Goal: Task Accomplishment & Management: Complete application form

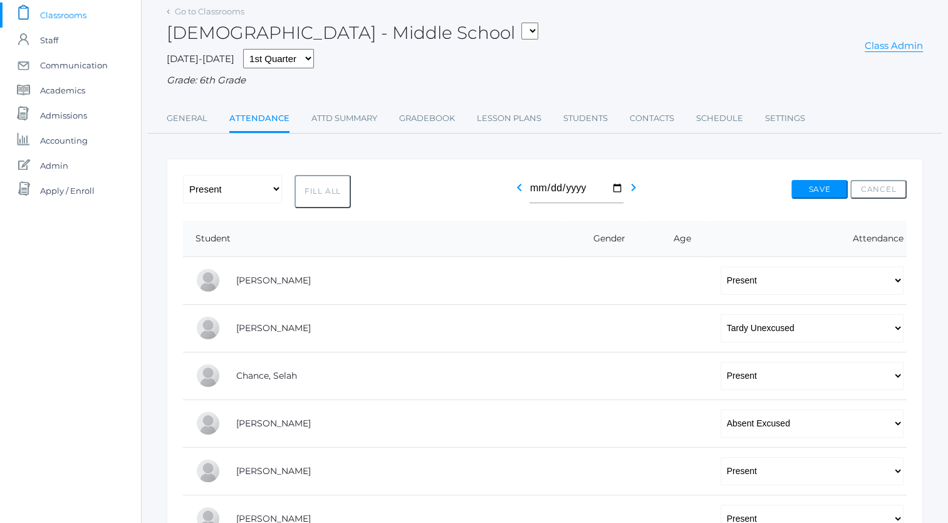
scroll to position [85, 0]
click at [758, 328] on select "-- Present Tardy Excused Tardy Unexcused Absent Excused Absent Unexcused" at bounding box center [812, 328] width 183 height 28
select select "AU"
click at [721, 314] on select "-- Present Tardy Excused Tardy Unexcused Absent Excused Absent Unexcused" at bounding box center [812, 328] width 183 height 28
click at [817, 186] on button "Save" at bounding box center [820, 189] width 56 height 19
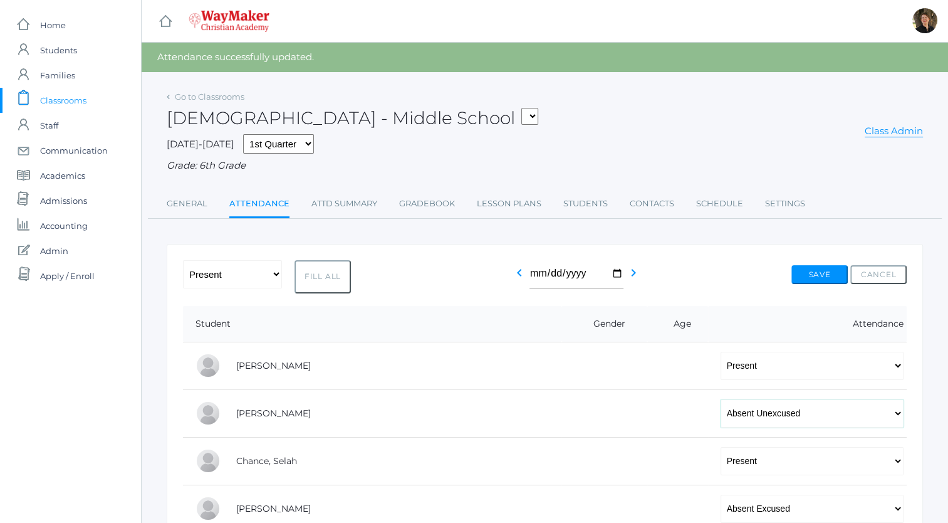
click at [721, 420] on select "-- Present Tardy Excused Tardy Unexcused Absent Excused Absent Unexcused" at bounding box center [812, 413] width 183 height 28
select select "AE"
click at [721, 399] on select "-- Present Tardy Excused Tardy Unexcused Absent Excused Absent Unexcused" at bounding box center [812, 413] width 183 height 28
click at [821, 273] on button "Save" at bounding box center [820, 274] width 56 height 19
